Goal: Share content: Share content

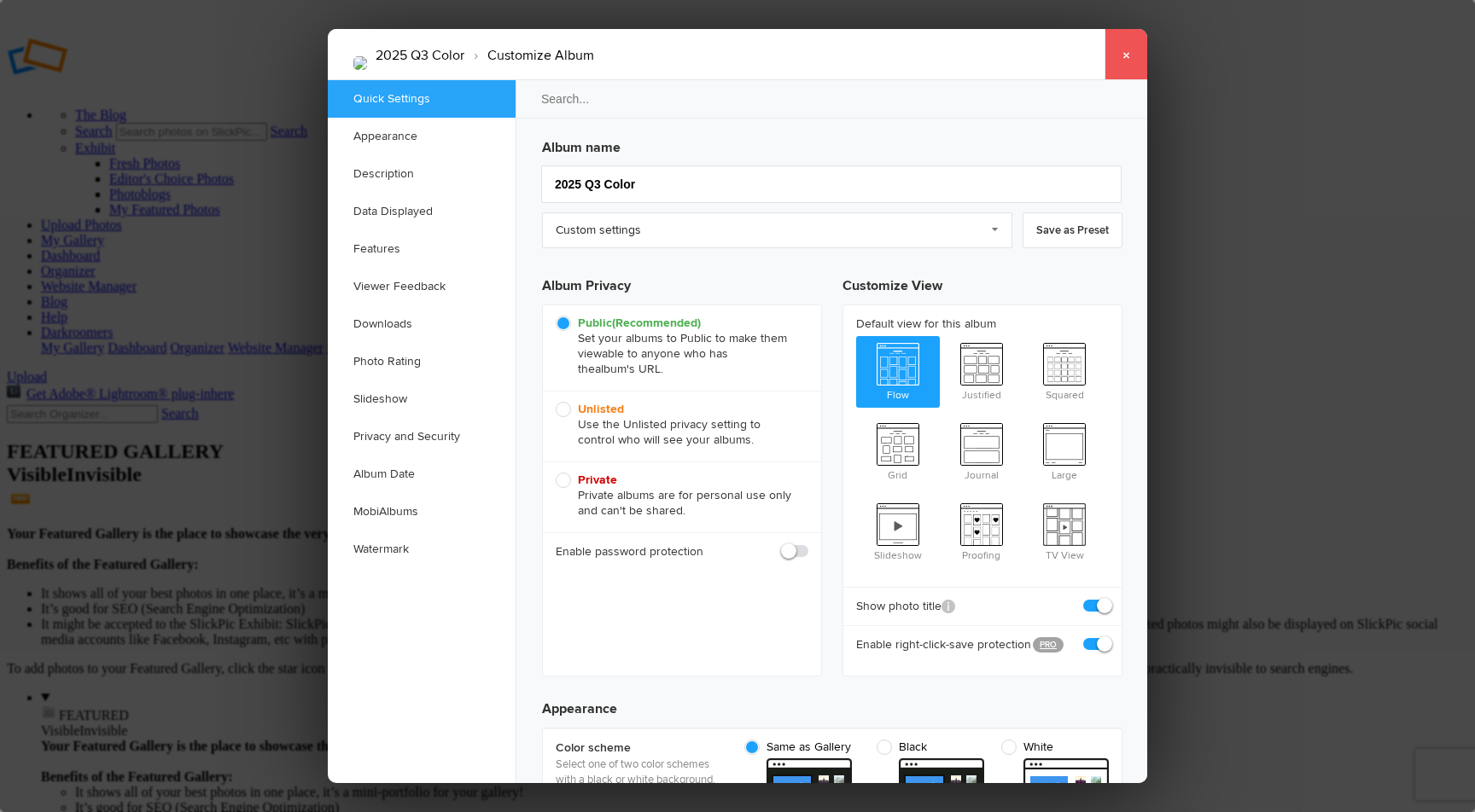
click at [1125, 50] on link "×" at bounding box center [1126, 54] width 42 height 51
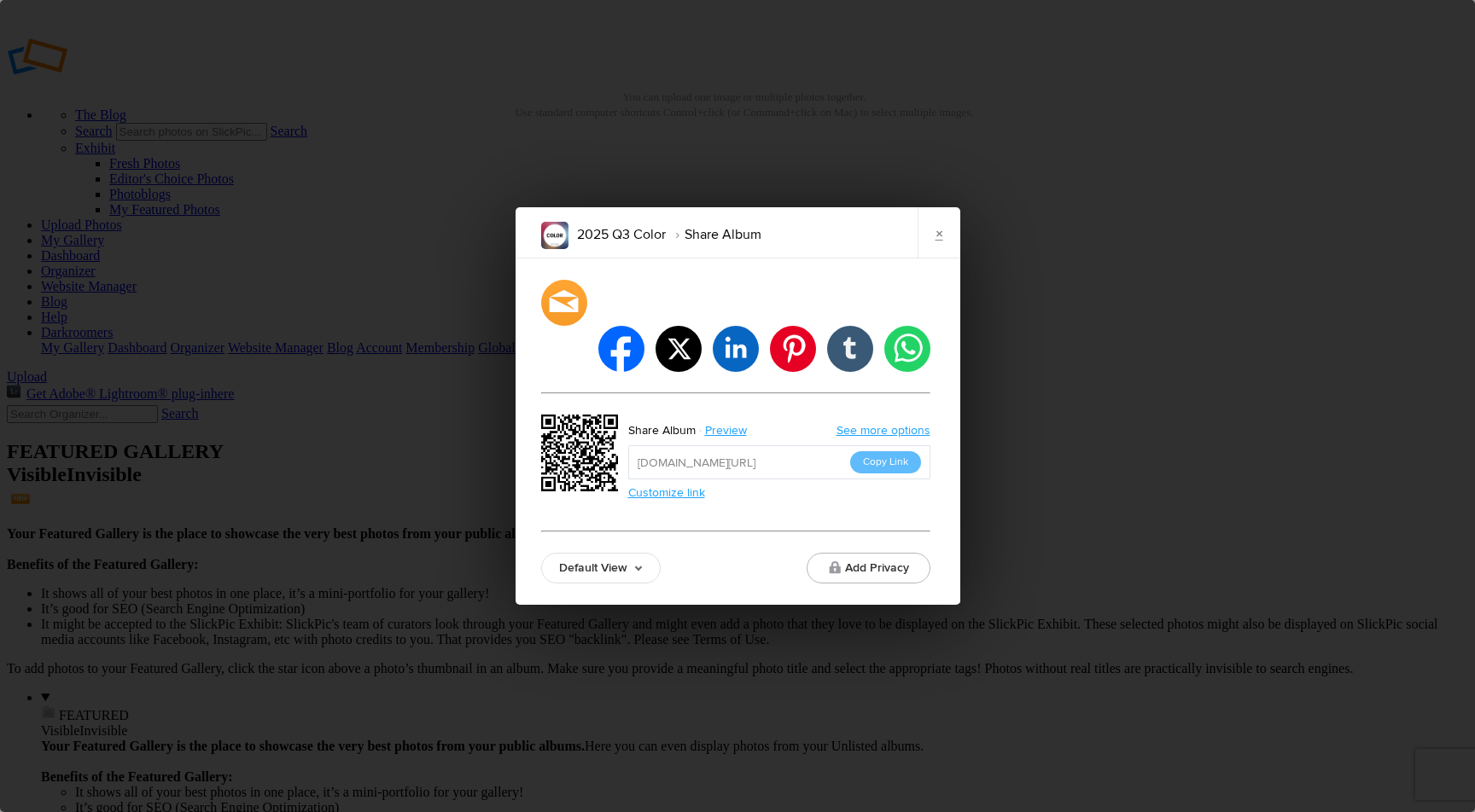
click at [871, 423] on link "See more options" at bounding box center [883, 430] width 94 height 14
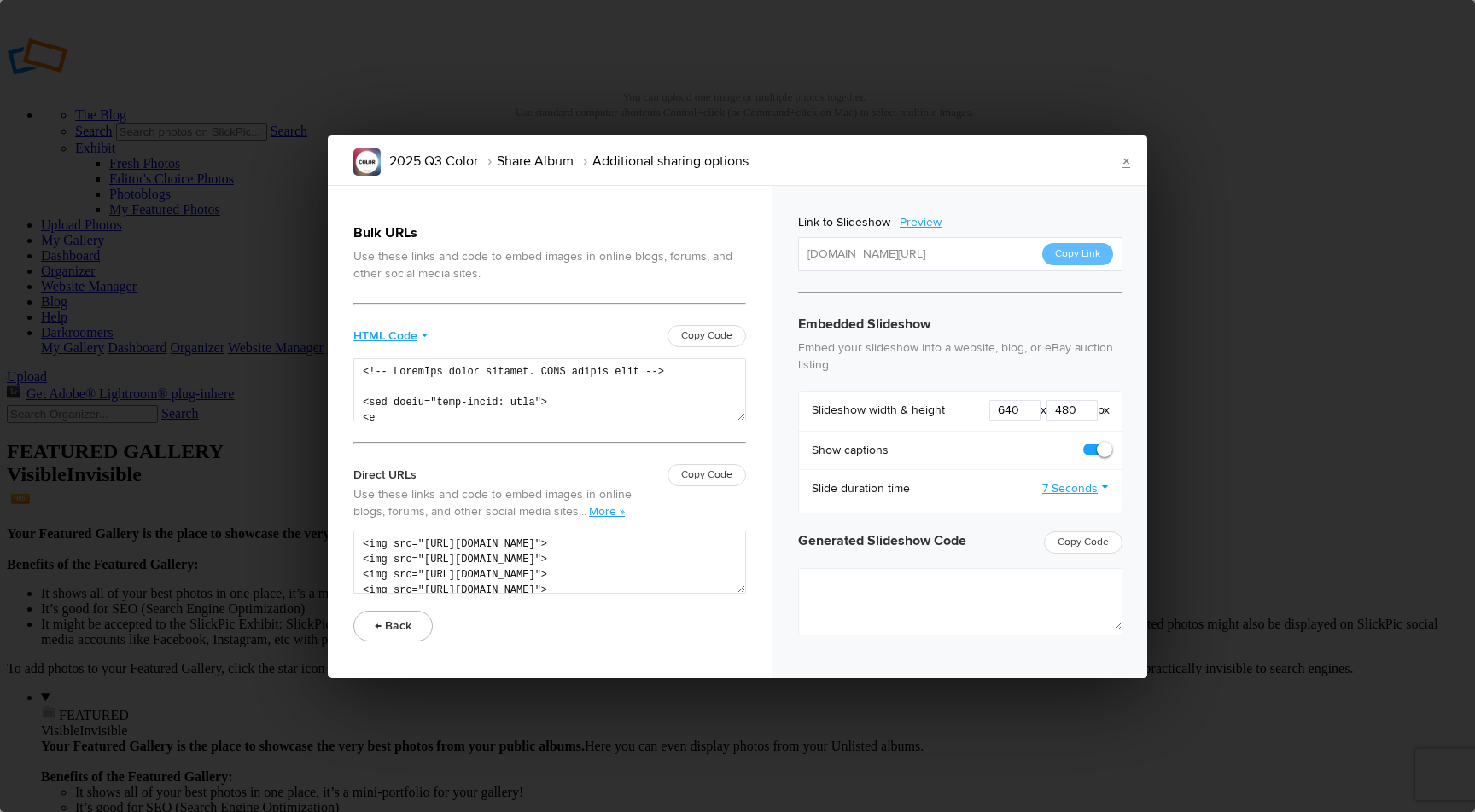
type textarea "<iframe src="[URL][DOMAIN_NAME]" width="640" height="480" frameborder=0 margin=…"
click at [1096, 538] on span "Copy Code" at bounding box center [1082, 542] width 78 height 22
click at [698, 474] on div "Copy Code" at bounding box center [706, 474] width 78 height 22
click at [602, 505] on link "More »" at bounding box center [606, 511] width 36 height 14
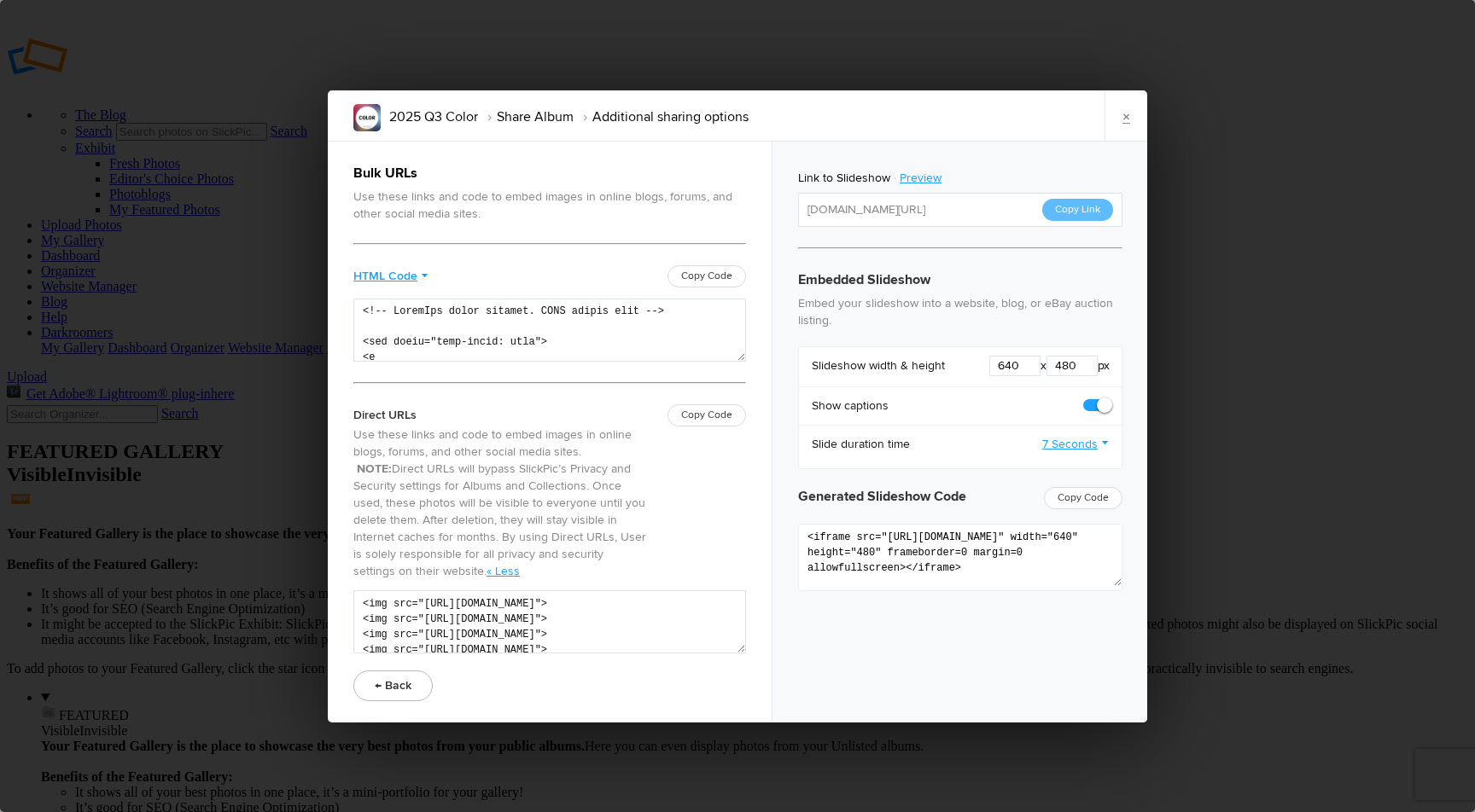
click at [425, 275] on link "HTML Code" at bounding box center [391, 276] width 75 height 22
click at [464, 262] on div "Bulk URLs Use these links and code to embed images in online blogs, forums, and…" at bounding box center [549, 432] width 393 height 538
click at [1130, 111] on link "×" at bounding box center [1126, 116] width 42 height 51
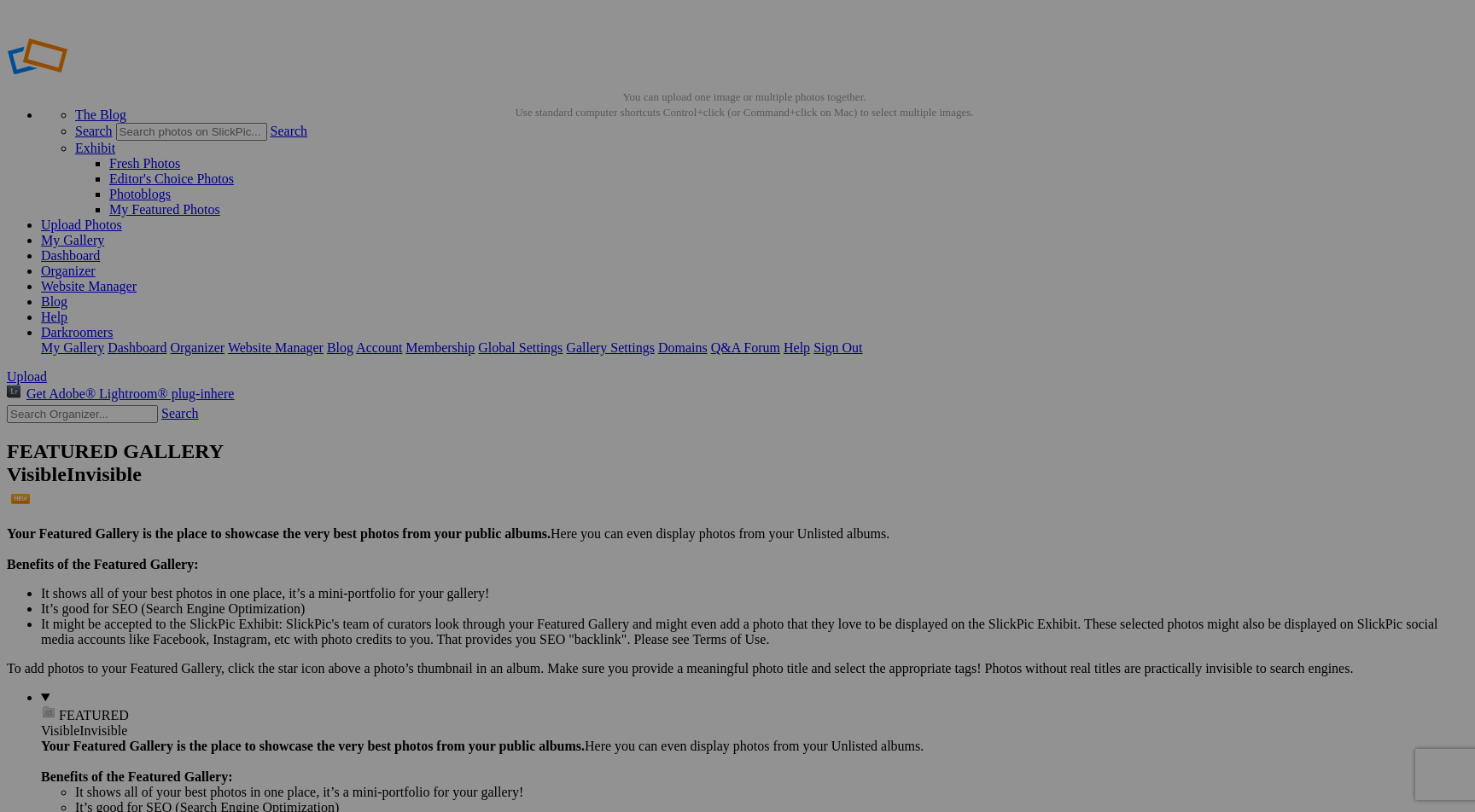
click at [137, 279] on link "Website Manager" at bounding box center [88, 285] width 96 height 14
